Goal: Information Seeking & Learning: Understand process/instructions

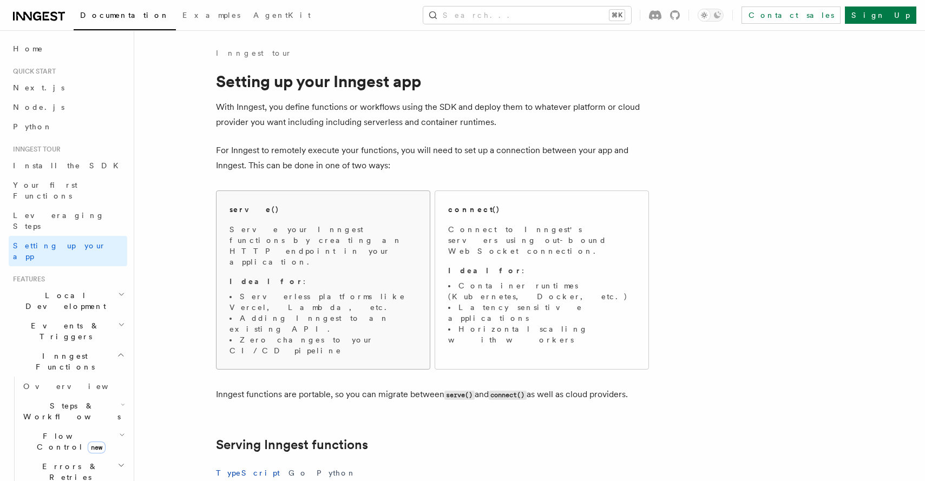
click at [360, 291] on li "Serverless platforms like Vercel, Lambda, etc." at bounding box center [322, 302] width 187 height 22
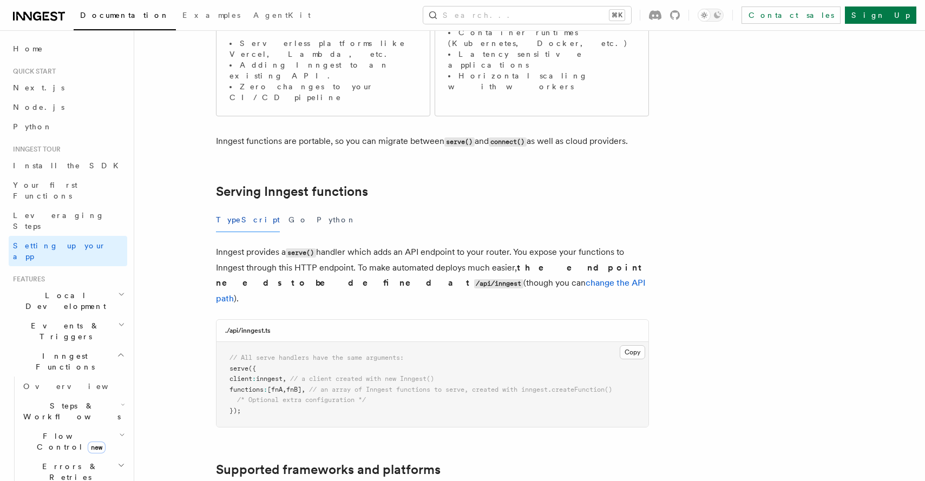
scroll to position [254, 0]
click at [52, 17] on icon at bounding box center [39, 16] width 52 height 13
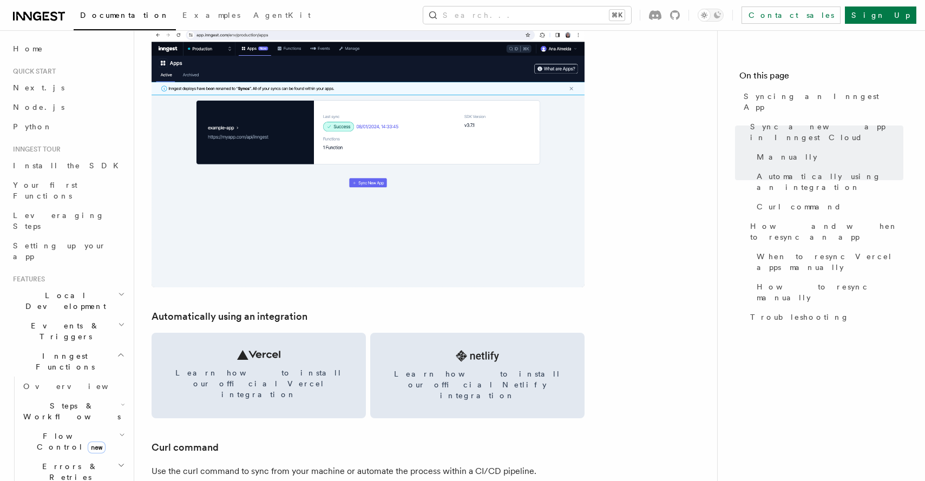
scroll to position [1249, 0]
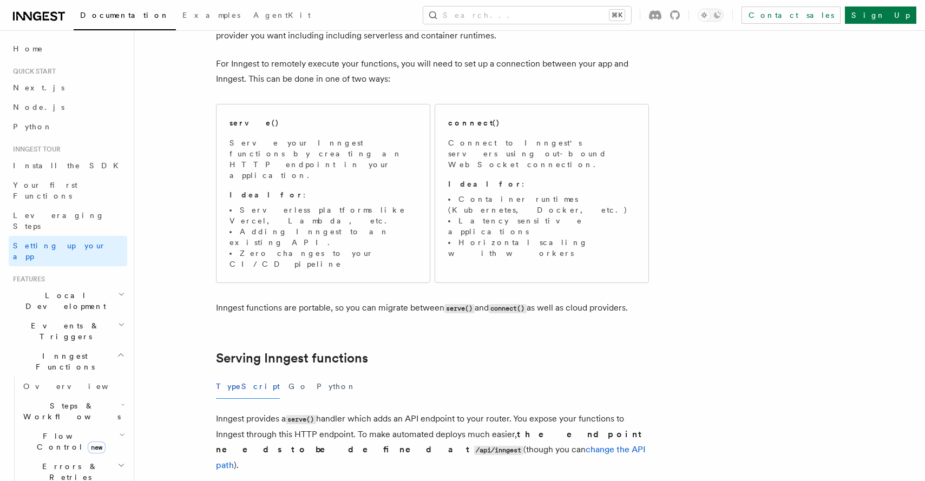
scroll to position [87, 0]
click at [360, 182] on span "Serve your Inngest functions by creating an HTTP endpoint in your application. …" at bounding box center [322, 203] width 187 height 132
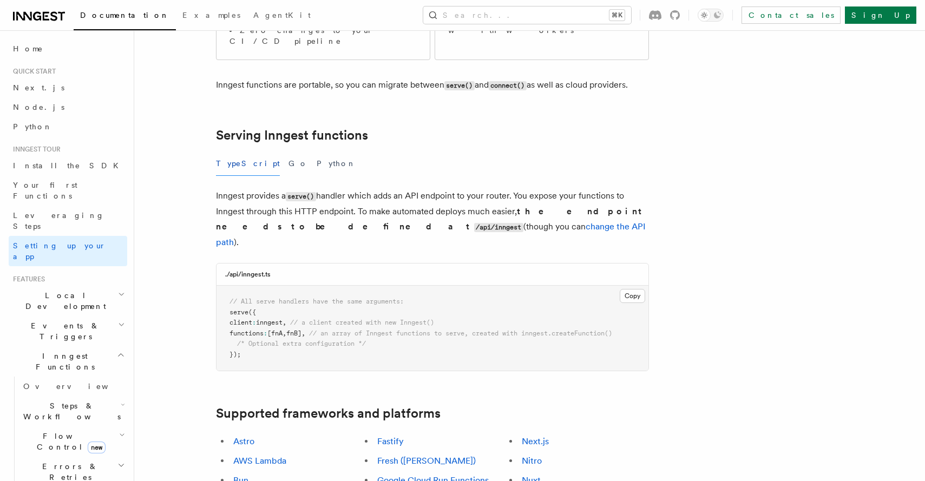
scroll to position [317, 0]
